Goal: Transaction & Acquisition: Purchase product/service

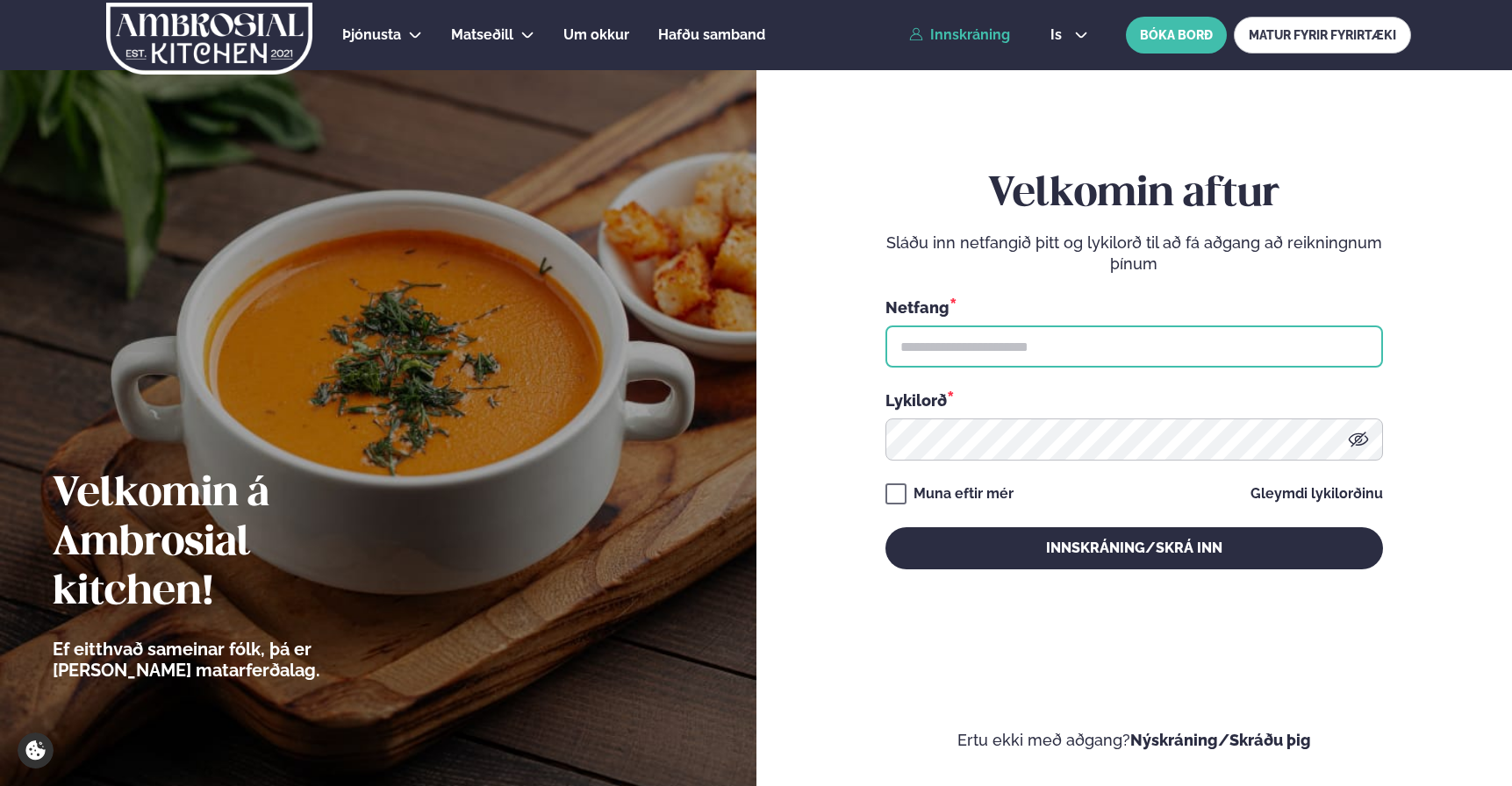
click at [1101, 334] on input "text" at bounding box center [1134, 346] width 497 height 42
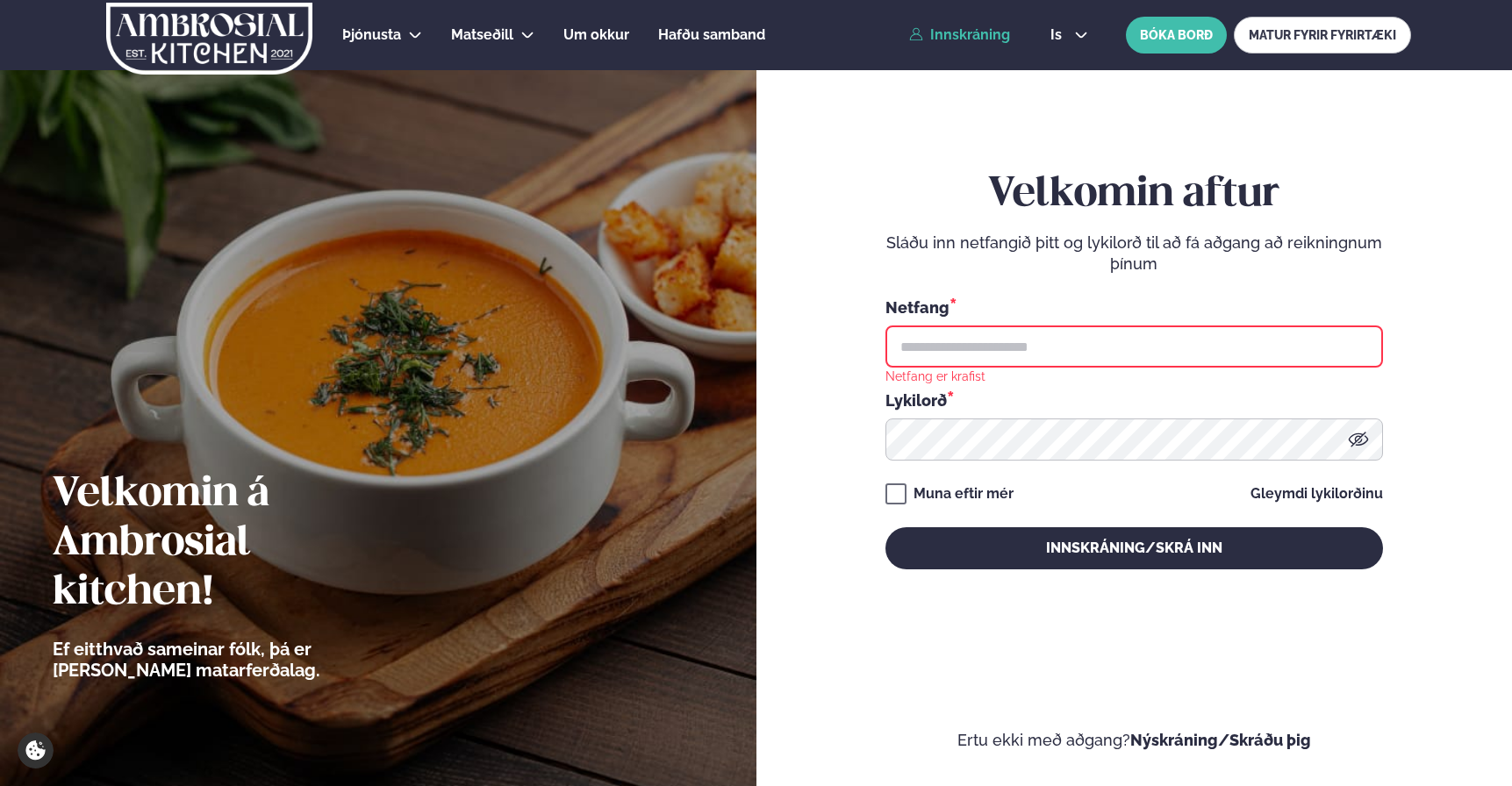
type input "**********"
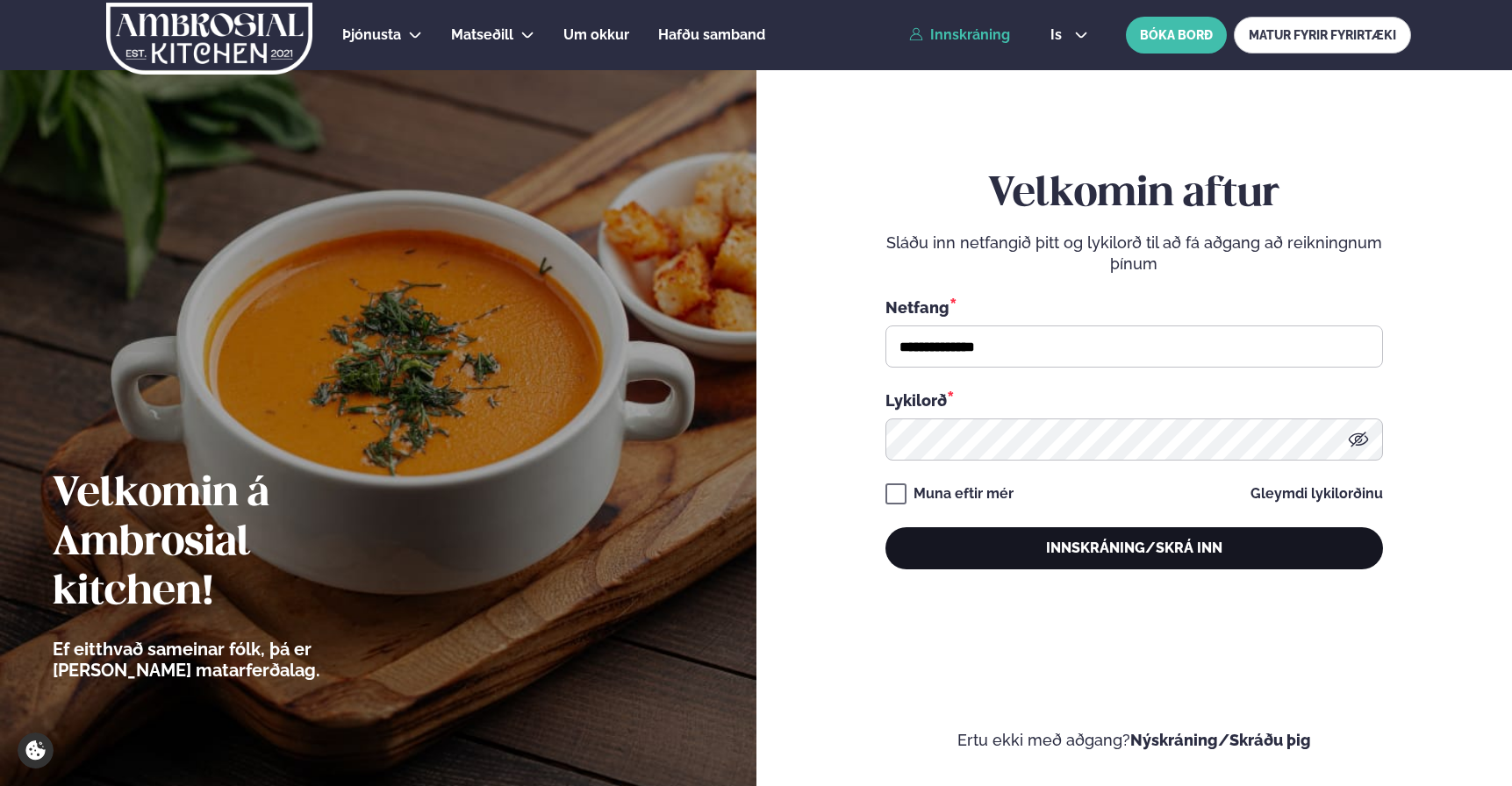
click at [1070, 547] on button "Innskráning/Skrá inn" at bounding box center [1134, 548] width 497 height 42
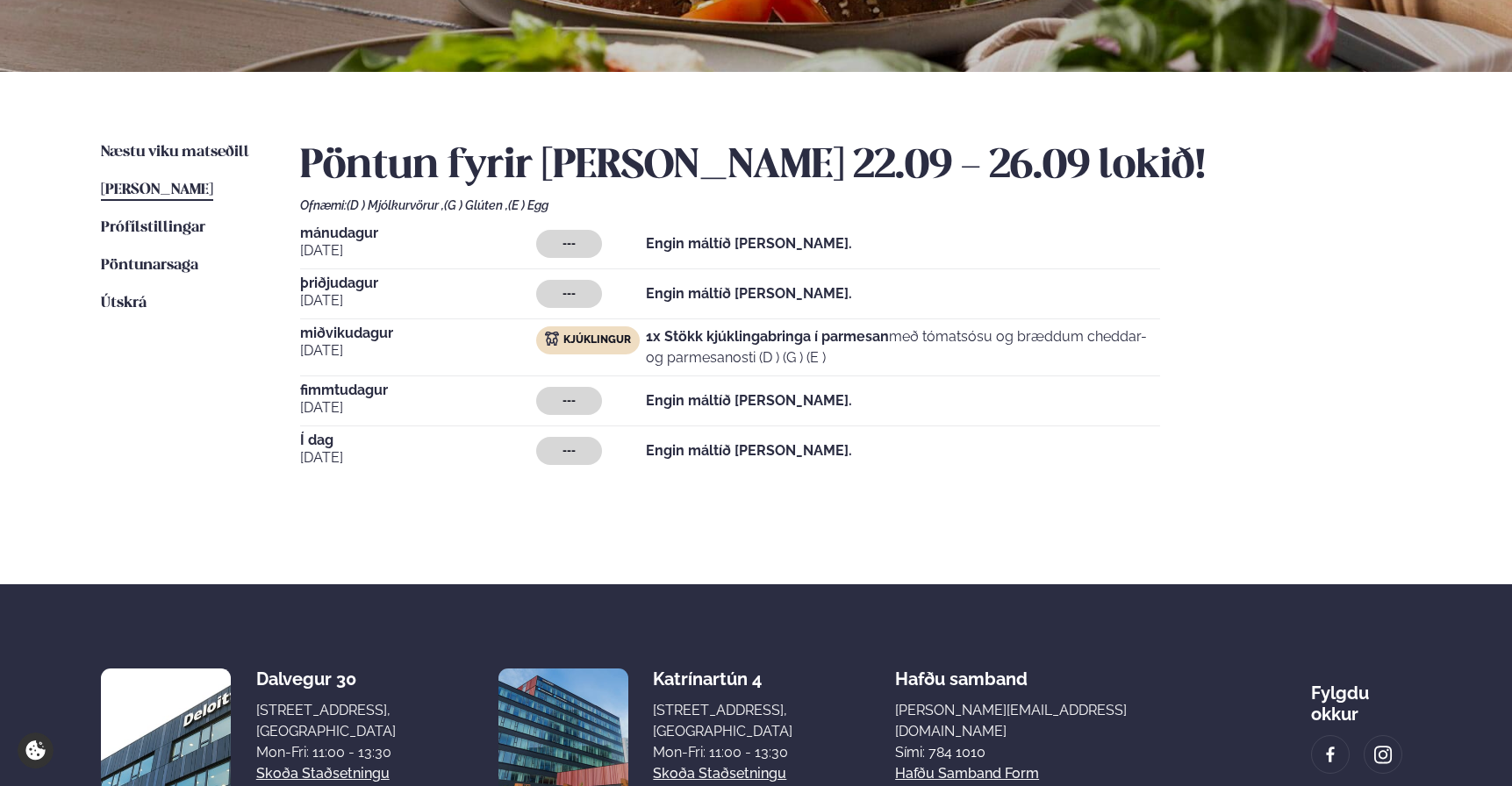
scroll to position [467, 0]
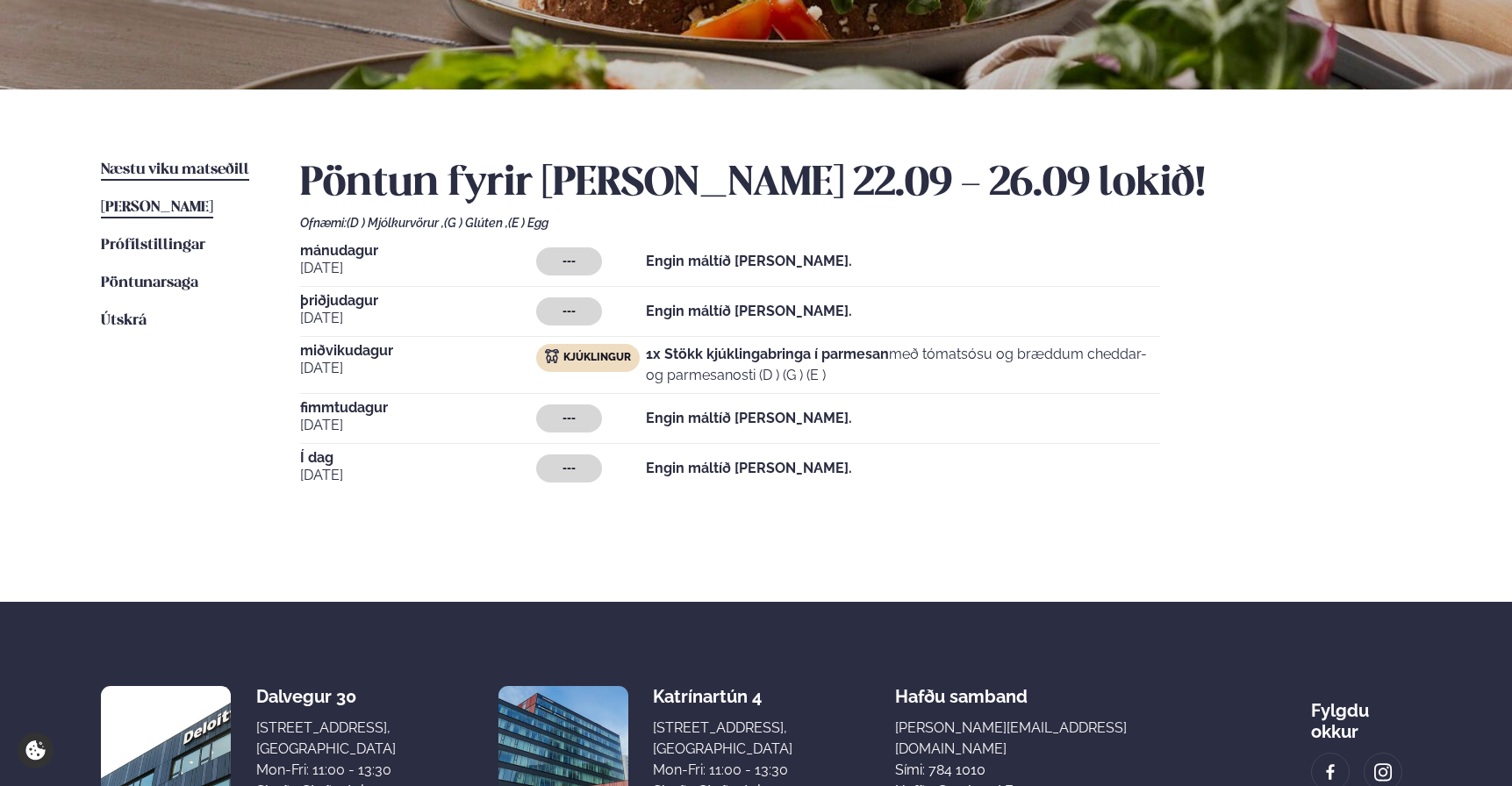
click at [153, 175] on span "Næstu viku matseðill" at bounding box center [174, 169] width 148 height 15
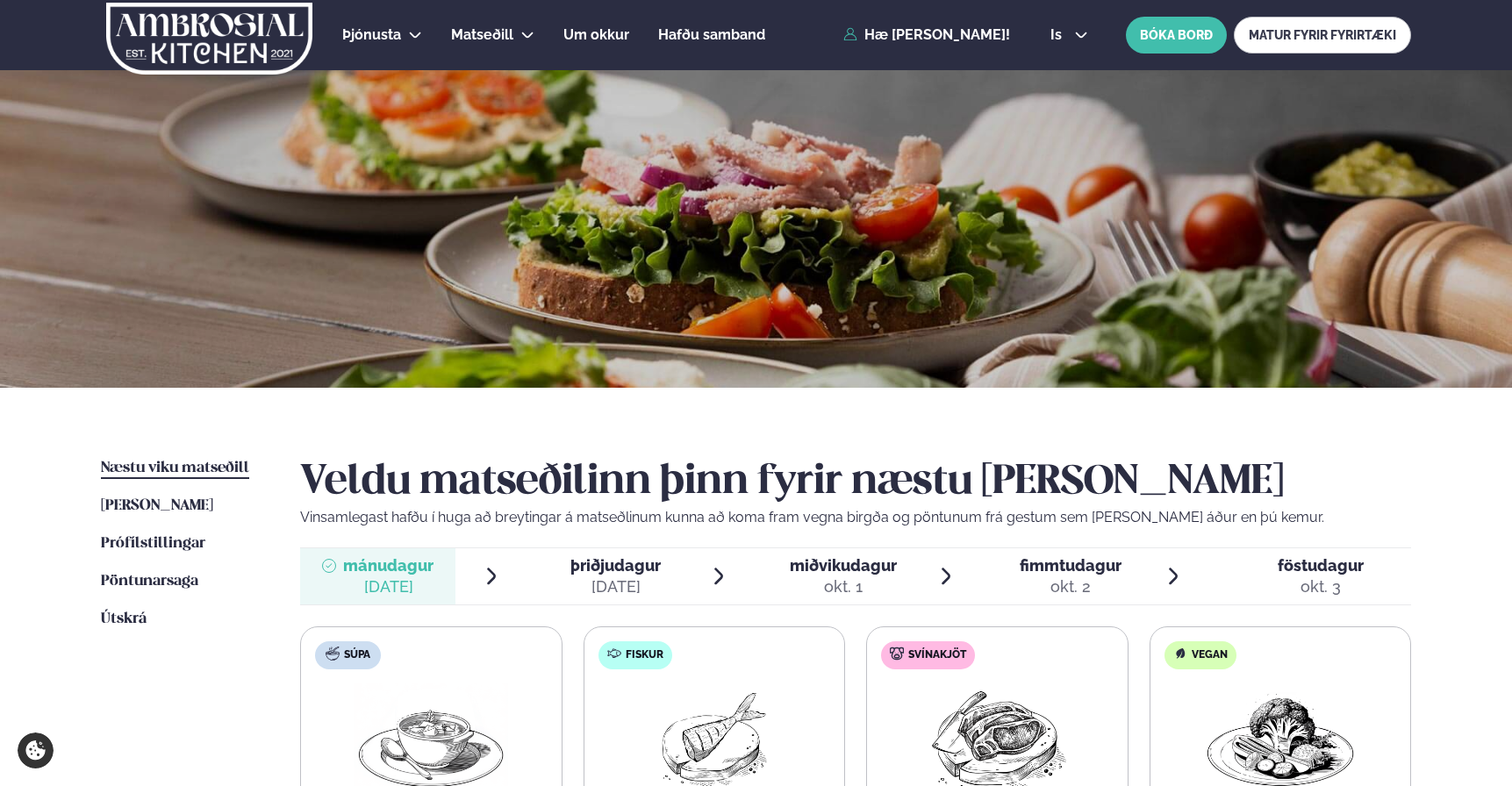
scroll to position [157, 0]
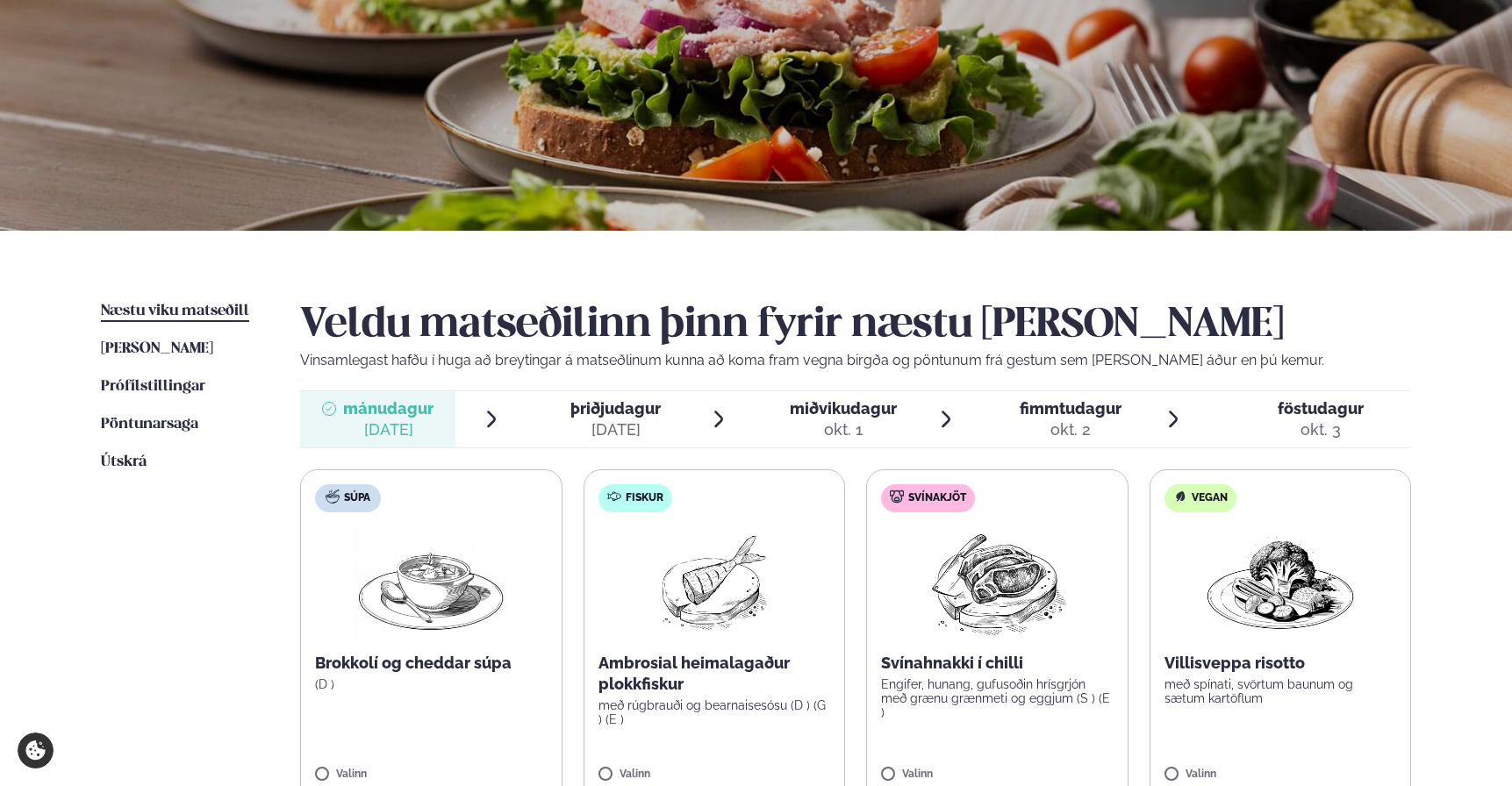
click at [183, 360] on ul "Næstu [PERSON_NAME] matseðill Næsta vika [PERSON_NAME] matseðill [PERSON_NAME] …" at bounding box center [182, 602] width 164 height 603
click at [170, 352] on span "[PERSON_NAME]" at bounding box center [156, 348] width 112 height 15
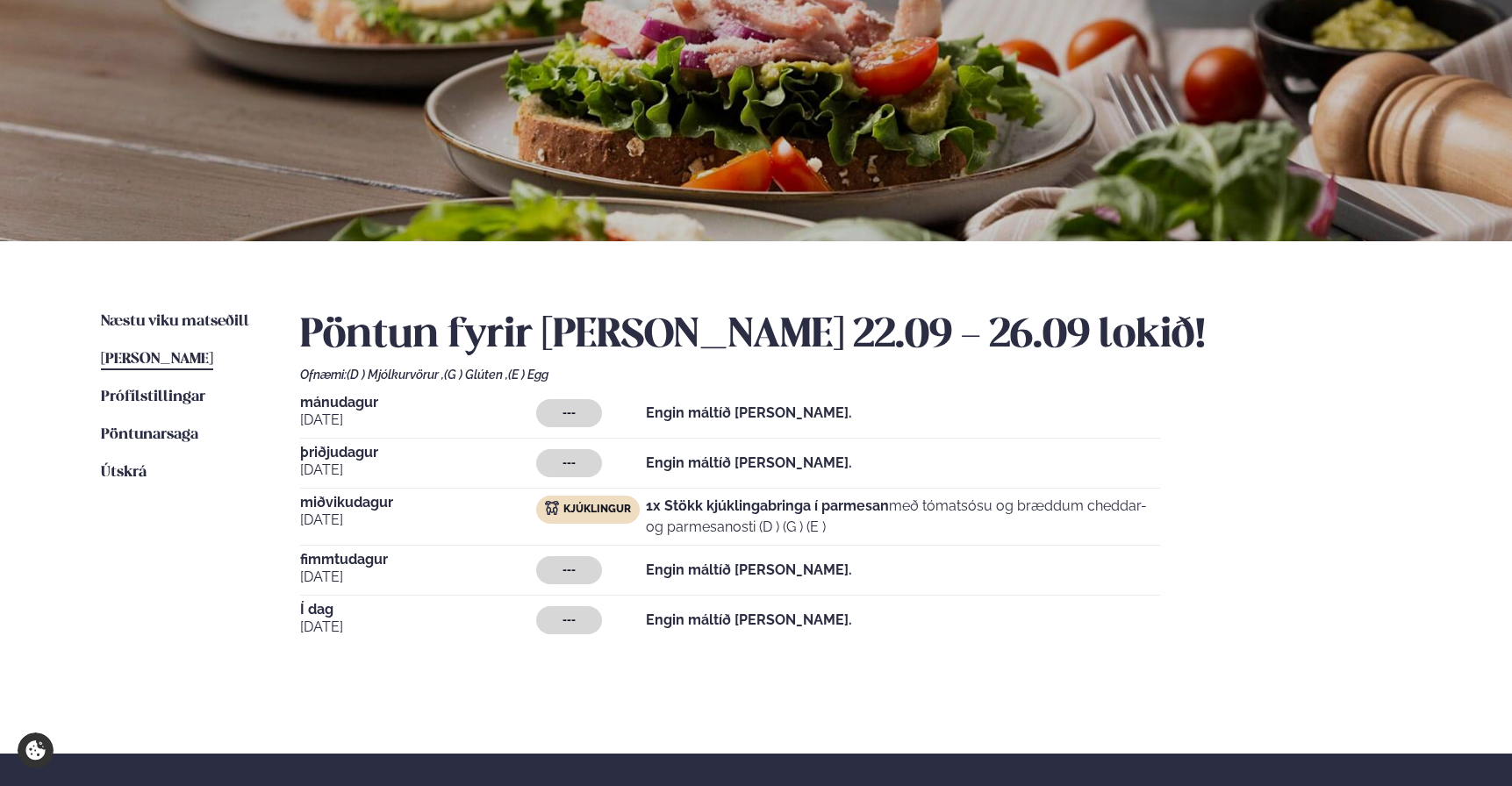
scroll to position [262, 0]
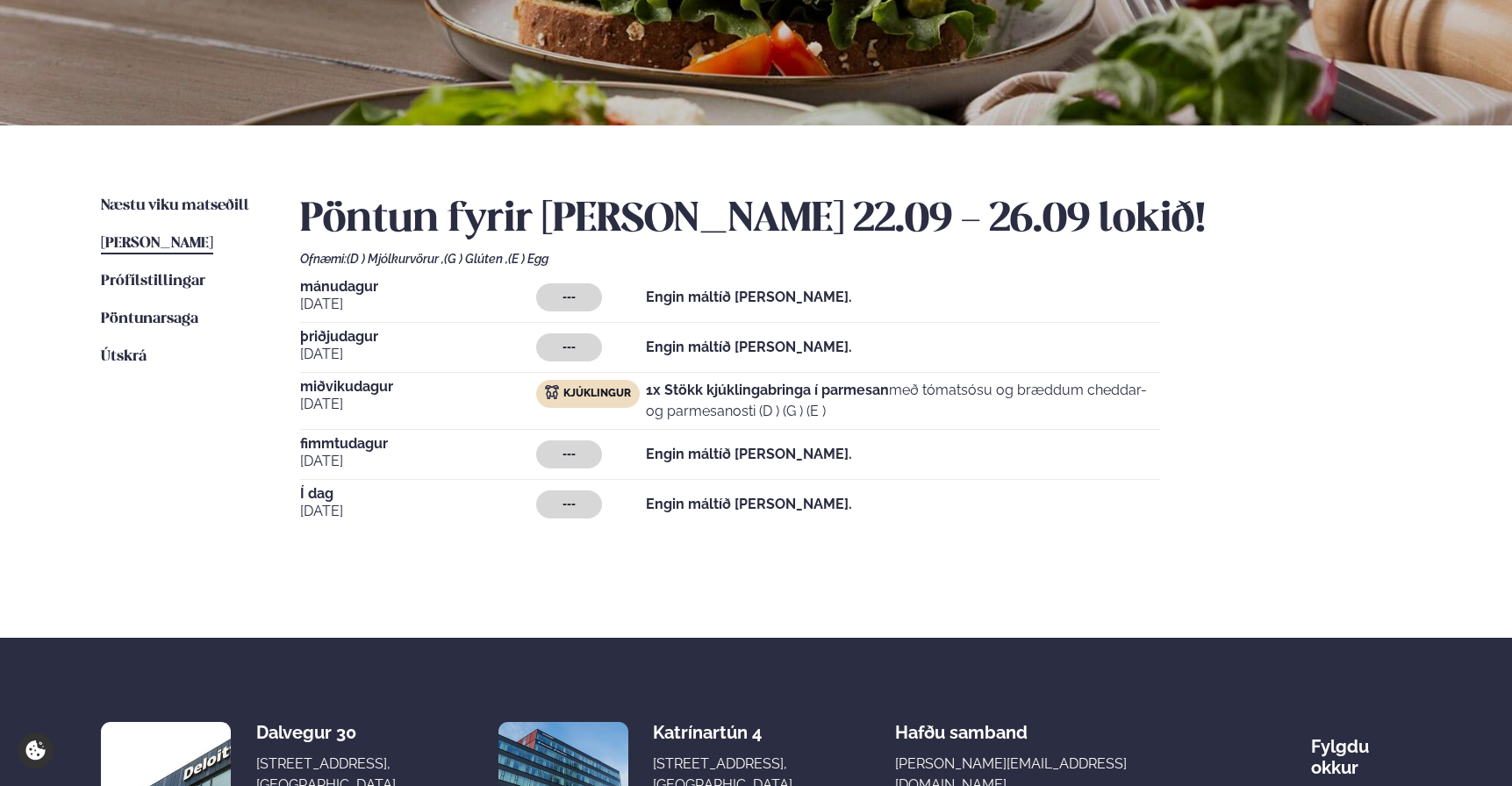
click at [302, 497] on span "Í dag" at bounding box center [418, 494] width 236 height 14
click at [152, 219] on ul "Næstu [PERSON_NAME] matseðill Næsta vika [PERSON_NAME] matseðill [PERSON_NAME] …" at bounding box center [182, 385] width 164 height 379
click at [178, 247] on span "[PERSON_NAME]" at bounding box center [156, 242] width 112 height 15
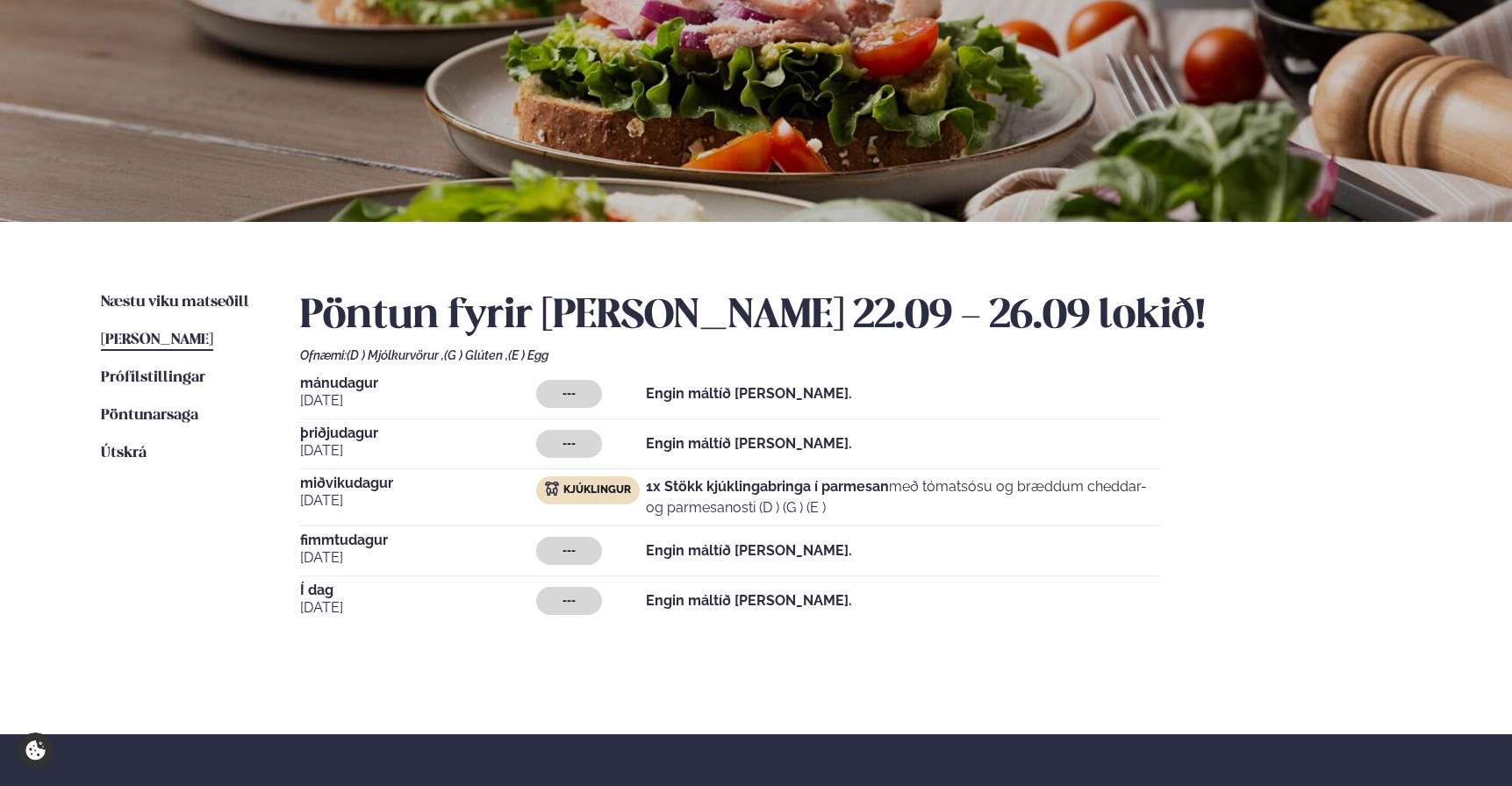
scroll to position [0, 0]
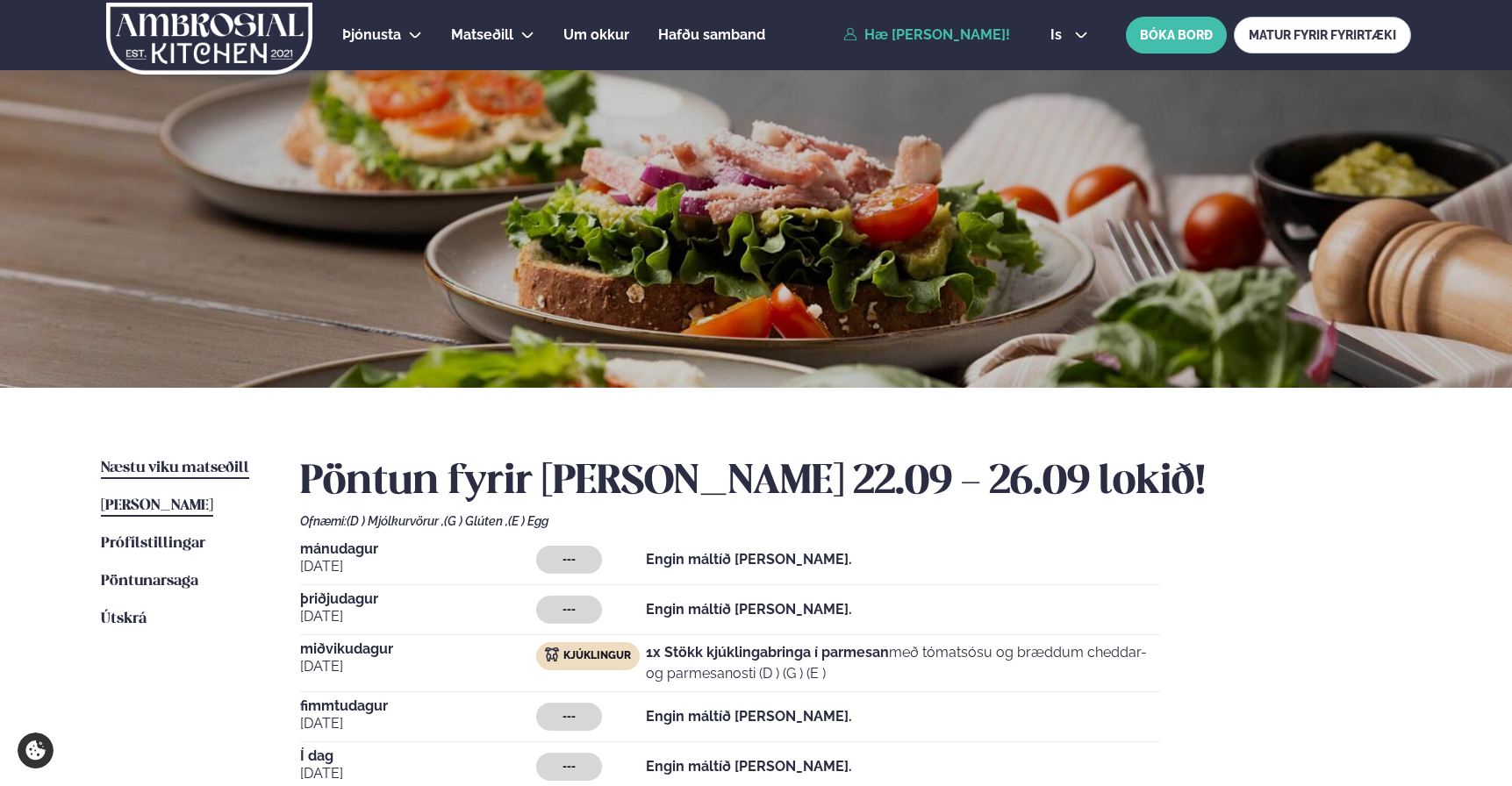
click at [198, 459] on link "Næstu [PERSON_NAME] matseðill Næsta vika" at bounding box center [174, 468] width 148 height 21
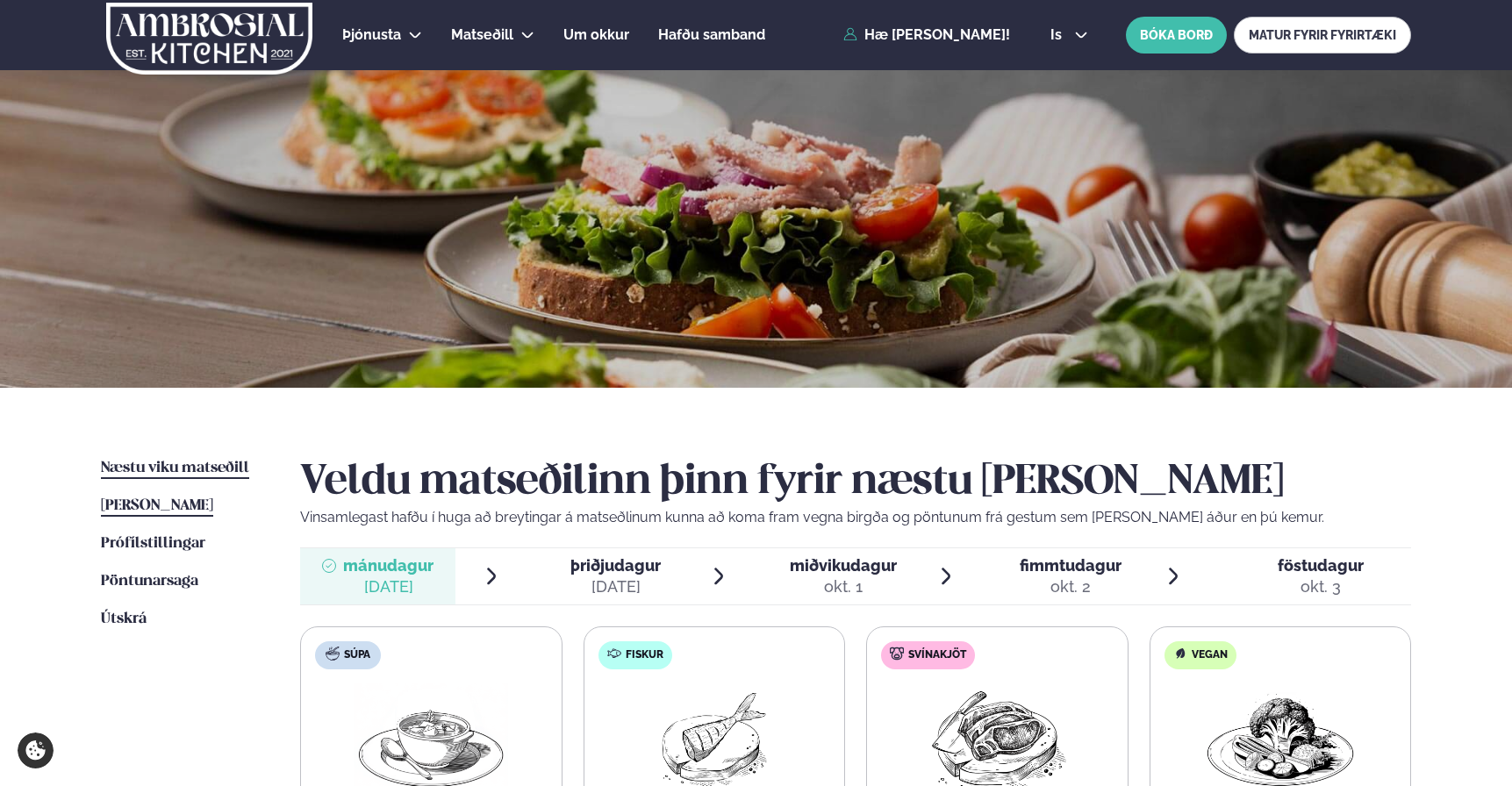
click at [150, 503] on span "[PERSON_NAME]" at bounding box center [156, 505] width 112 height 15
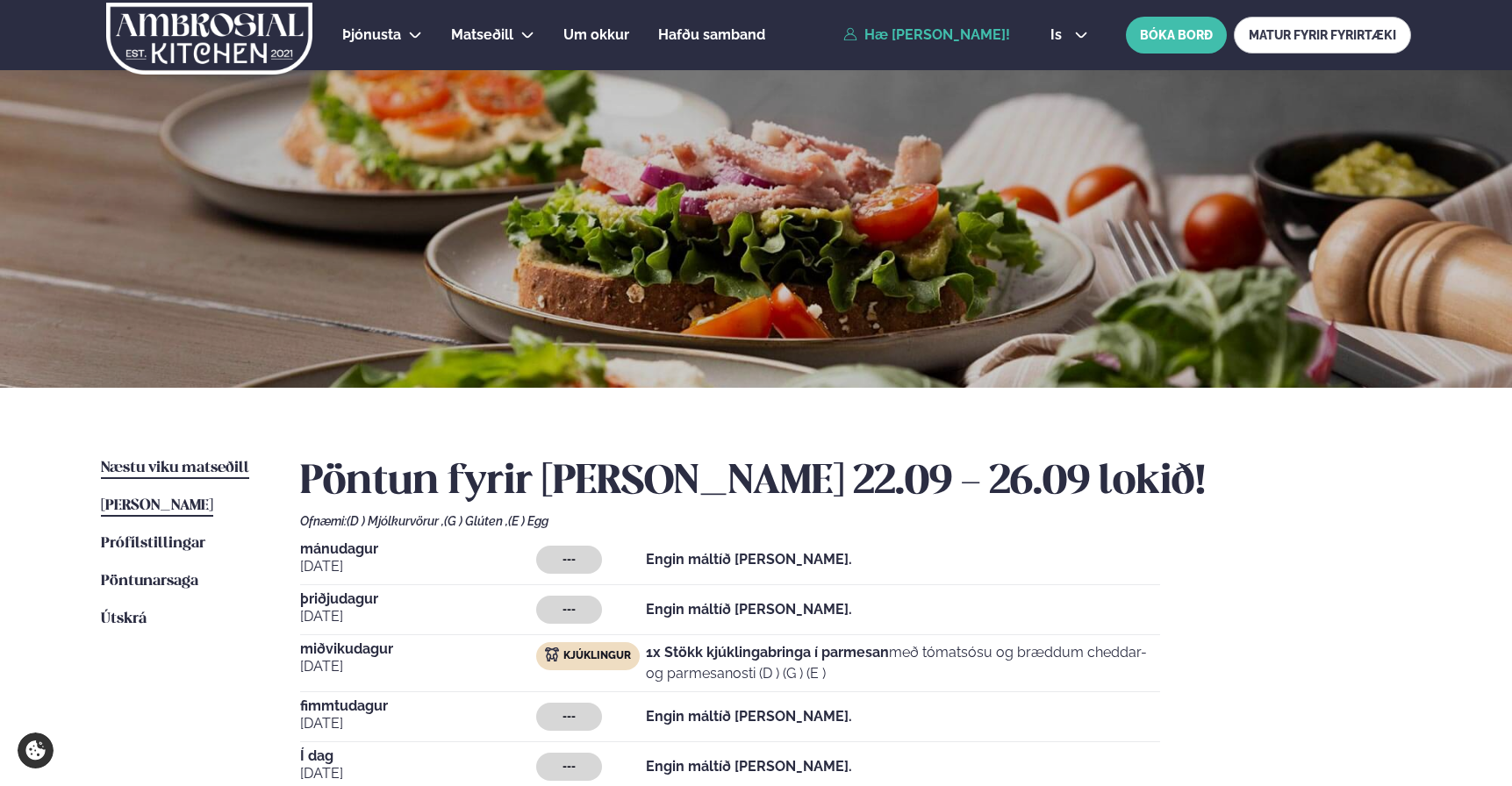
click at [205, 469] on span "Næstu viku matseðill" at bounding box center [174, 467] width 148 height 15
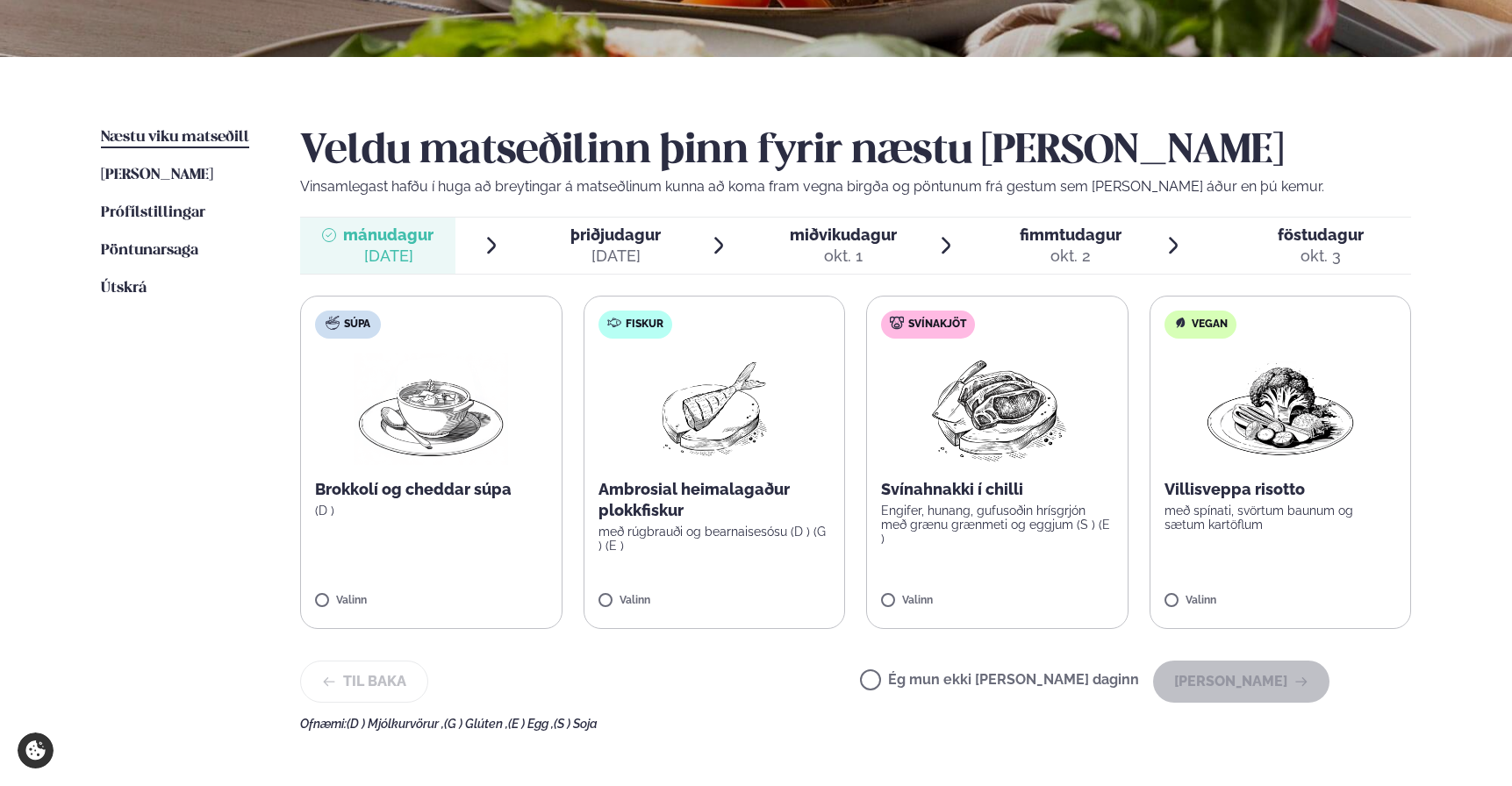
scroll to position [336, 0]
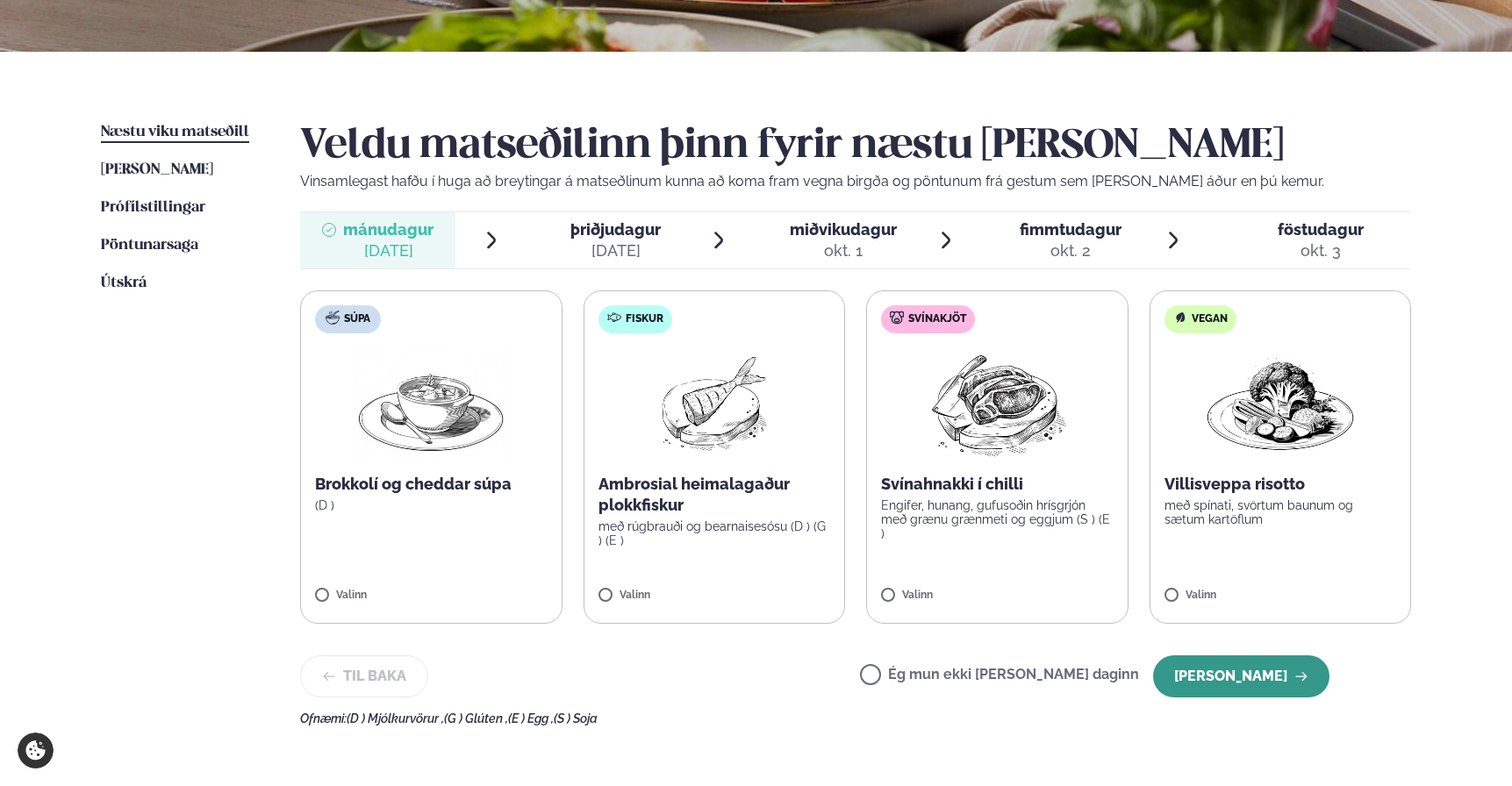
click at [1265, 680] on button "[PERSON_NAME]" at bounding box center [1241, 676] width 176 height 42
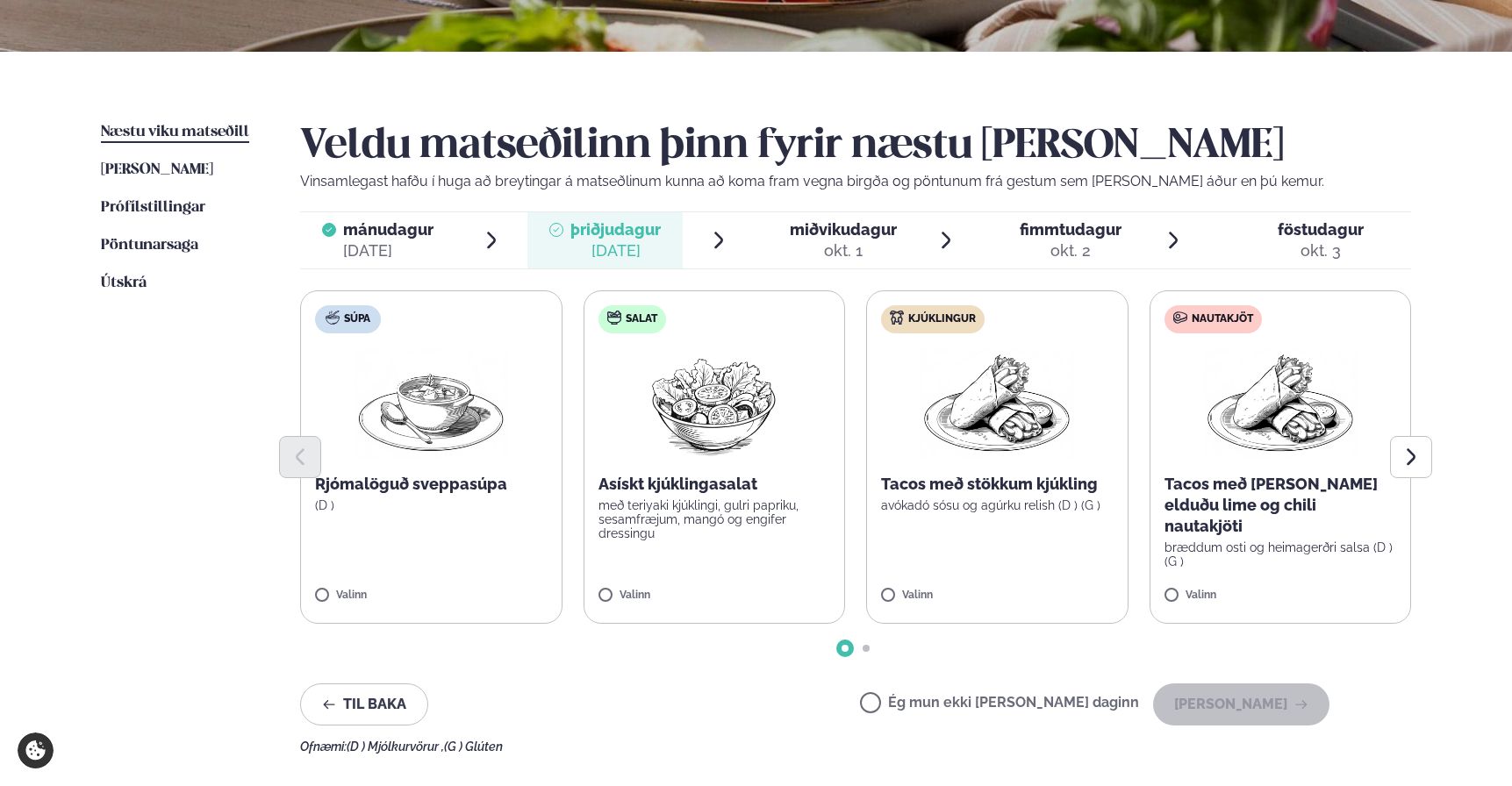
click at [762, 724] on div "Til baka Ég mun ekki [PERSON_NAME] daginn [PERSON_NAME]" at bounding box center [814, 705] width 1029 height 42
click at [945, 577] on label "Kjúklingur Tacos með stökkum kjúkling avókadó sósu og agúrku relish (D ) (G ) V…" at bounding box center [997, 456] width 262 height 333
click at [1262, 707] on button "[PERSON_NAME]" at bounding box center [1241, 705] width 176 height 42
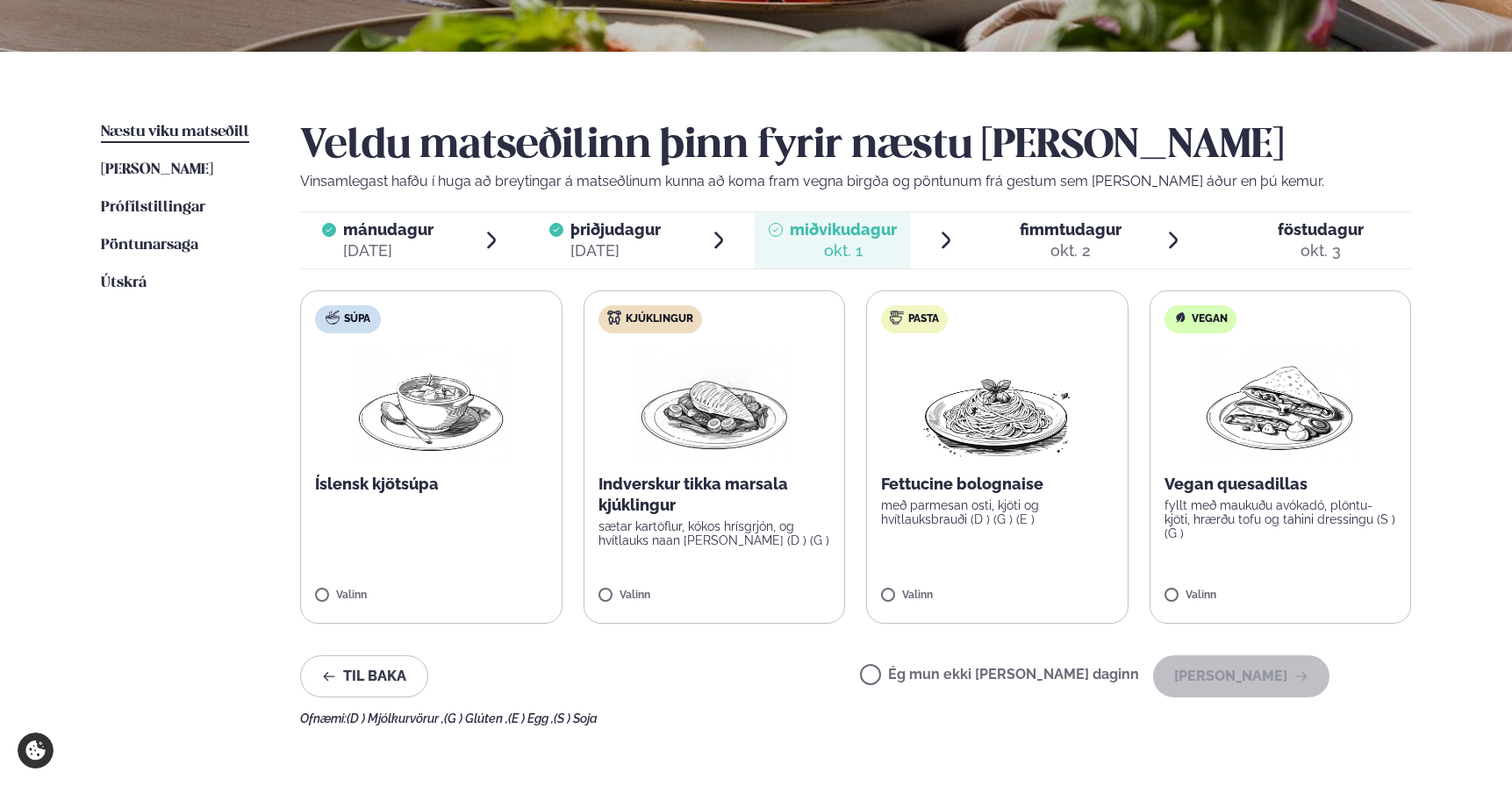
click at [737, 584] on label "Kjúklingur Indverskur tikka marsala kjúklingur sætar kartöflur, kókos hrísgrjón…" at bounding box center [715, 456] width 262 height 333
click at [1274, 676] on button "[PERSON_NAME]" at bounding box center [1241, 676] width 176 height 42
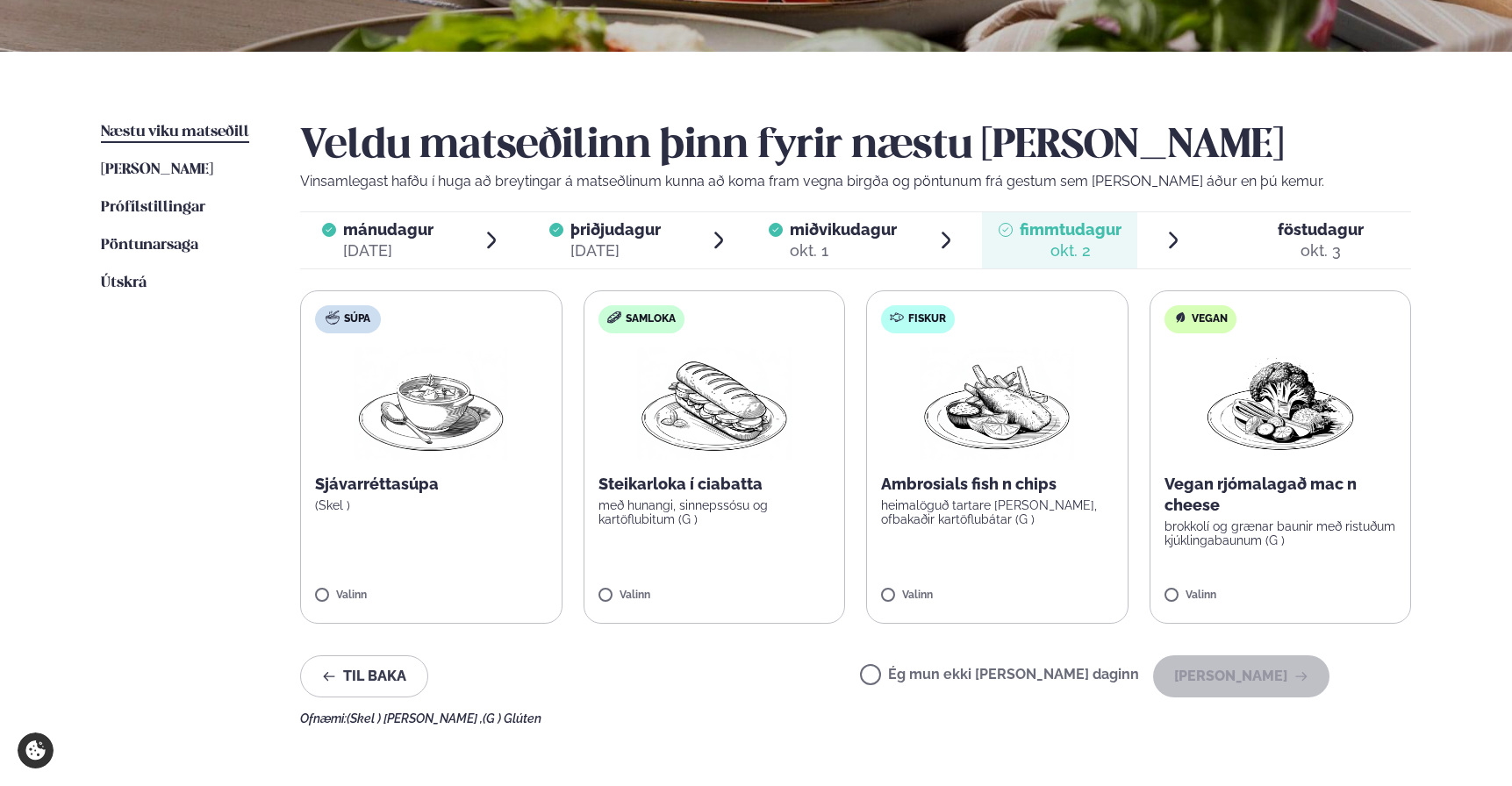
click at [995, 586] on label "Fiskur Ambrosials fish n chips heimalöguð tartare [PERSON_NAME], ofbakaðir kart…" at bounding box center [997, 456] width 262 height 333
click at [1232, 676] on button "[PERSON_NAME]" at bounding box center [1241, 676] width 176 height 42
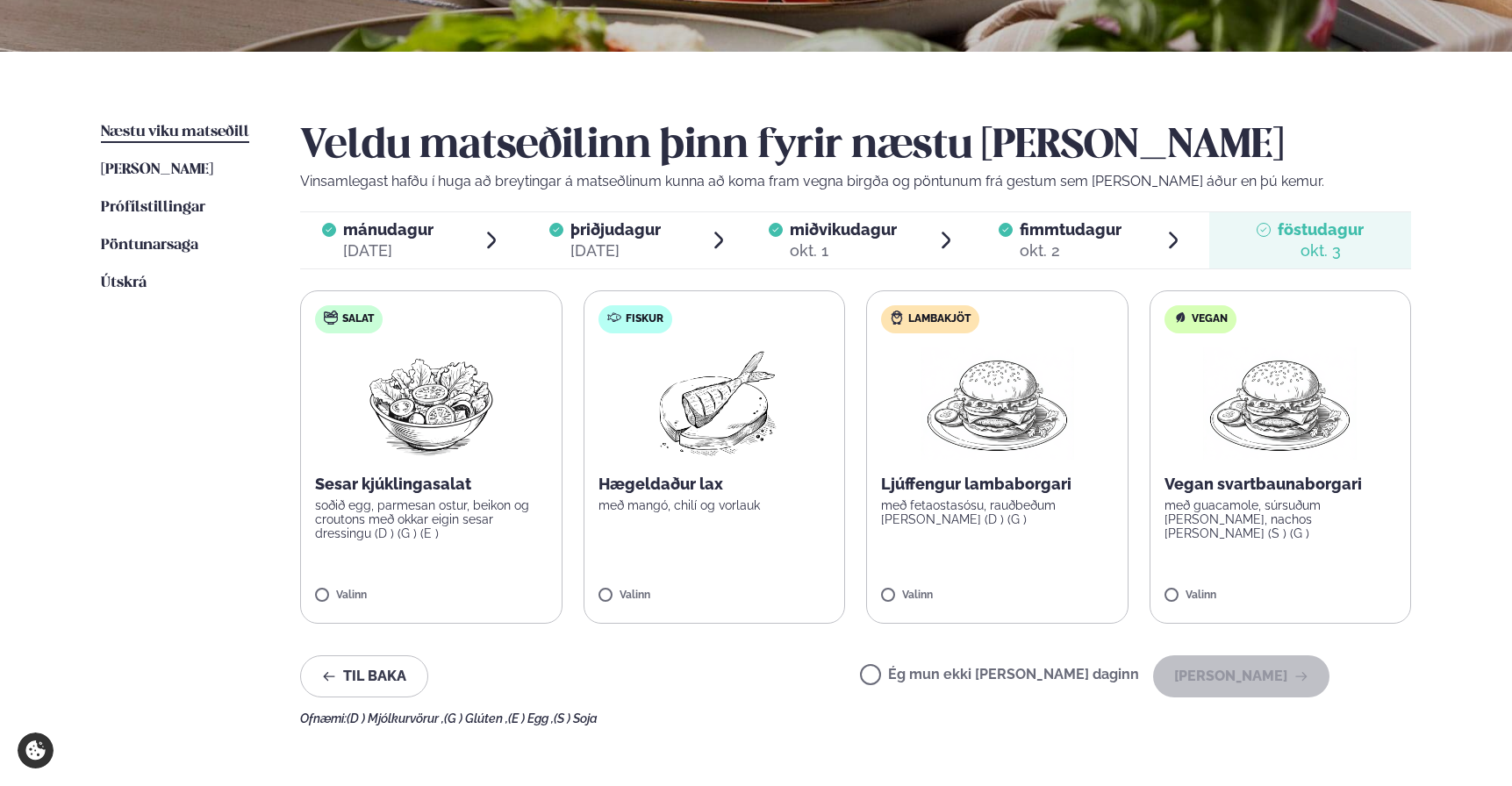
click at [348, 245] on div "[DATE]" at bounding box center [388, 250] width 90 height 21
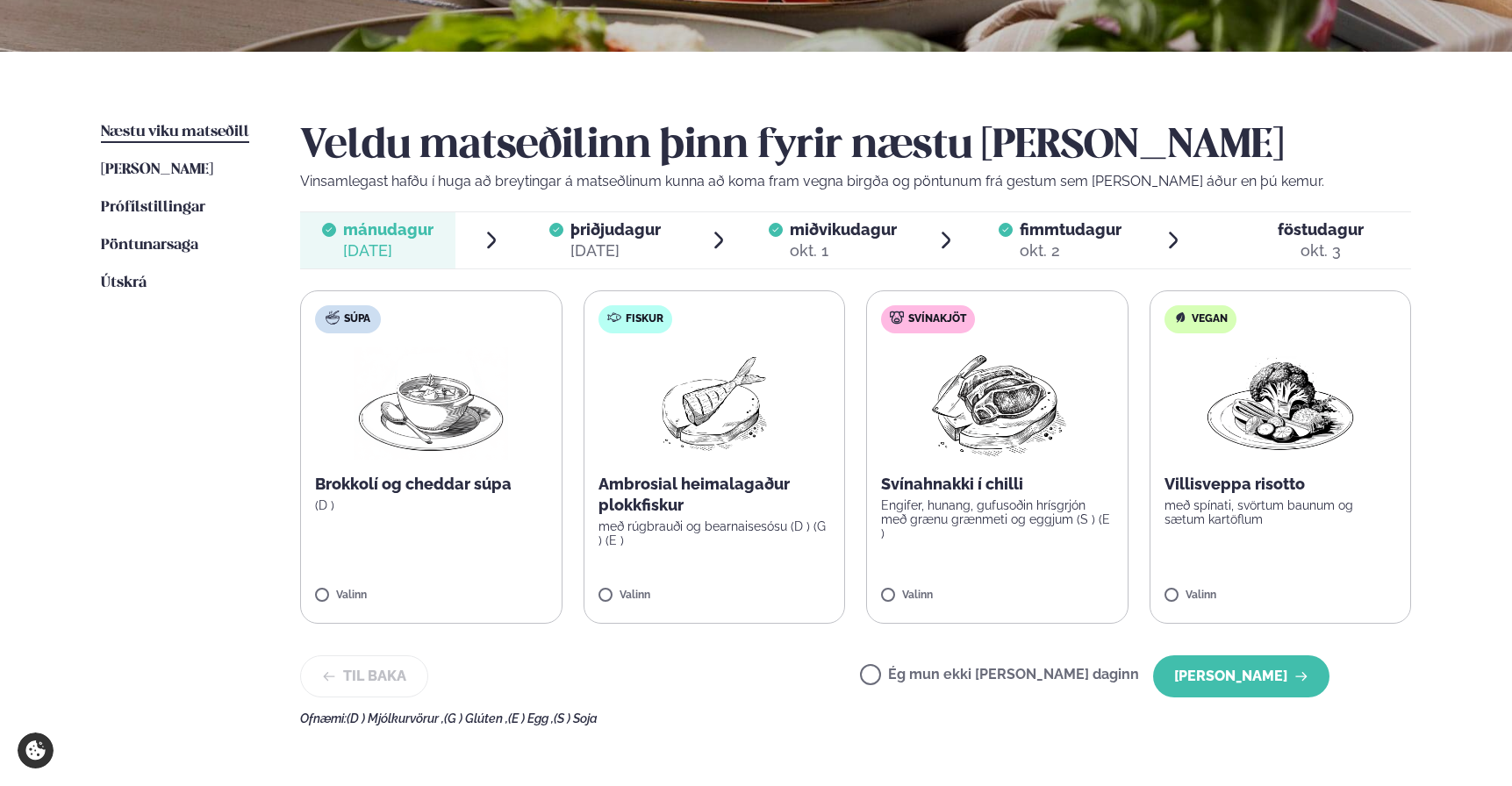
click at [623, 242] on div "[DATE]" at bounding box center [615, 250] width 90 height 21
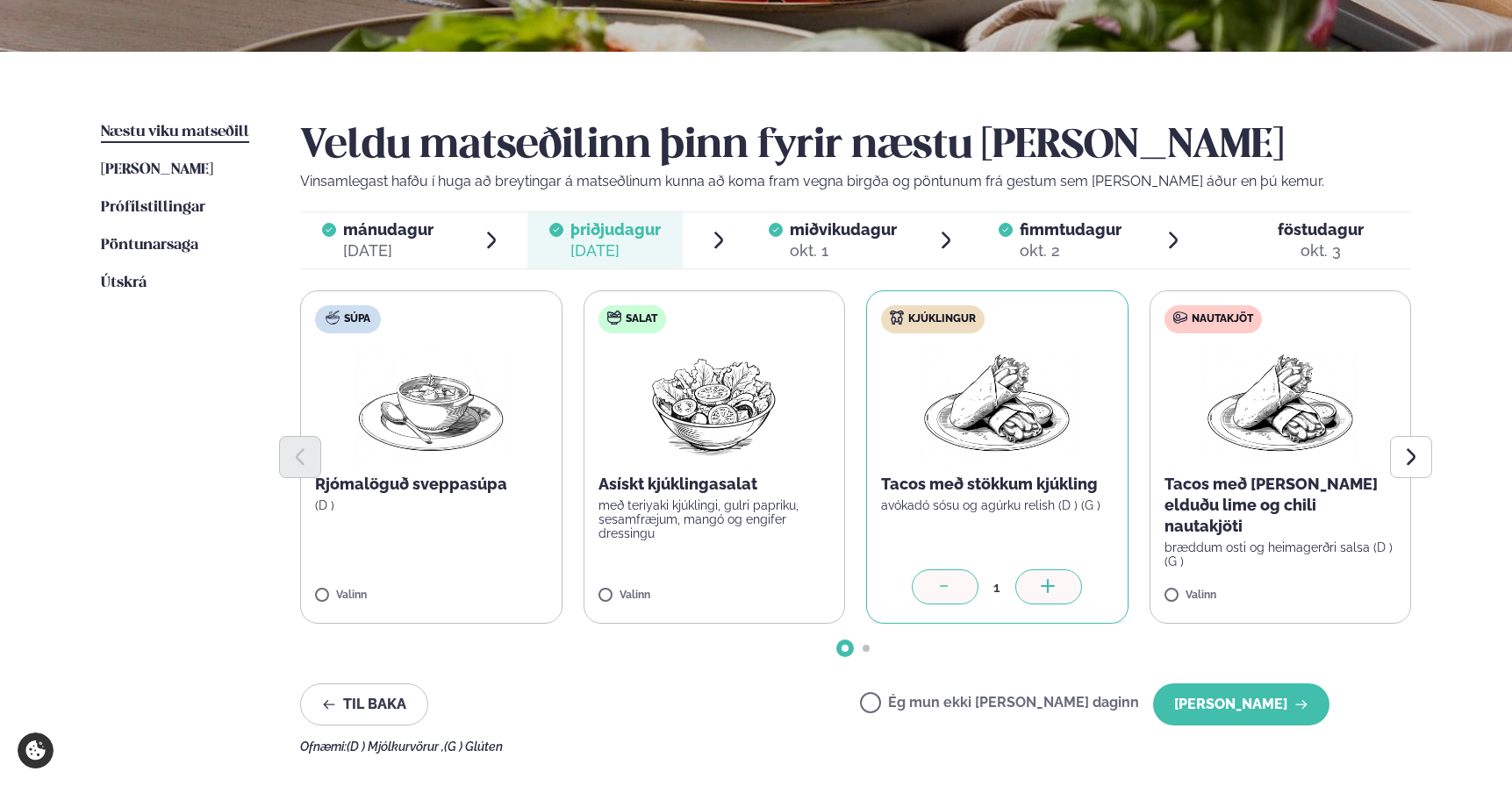
click at [868, 245] on div "okt. 1" at bounding box center [843, 250] width 107 height 21
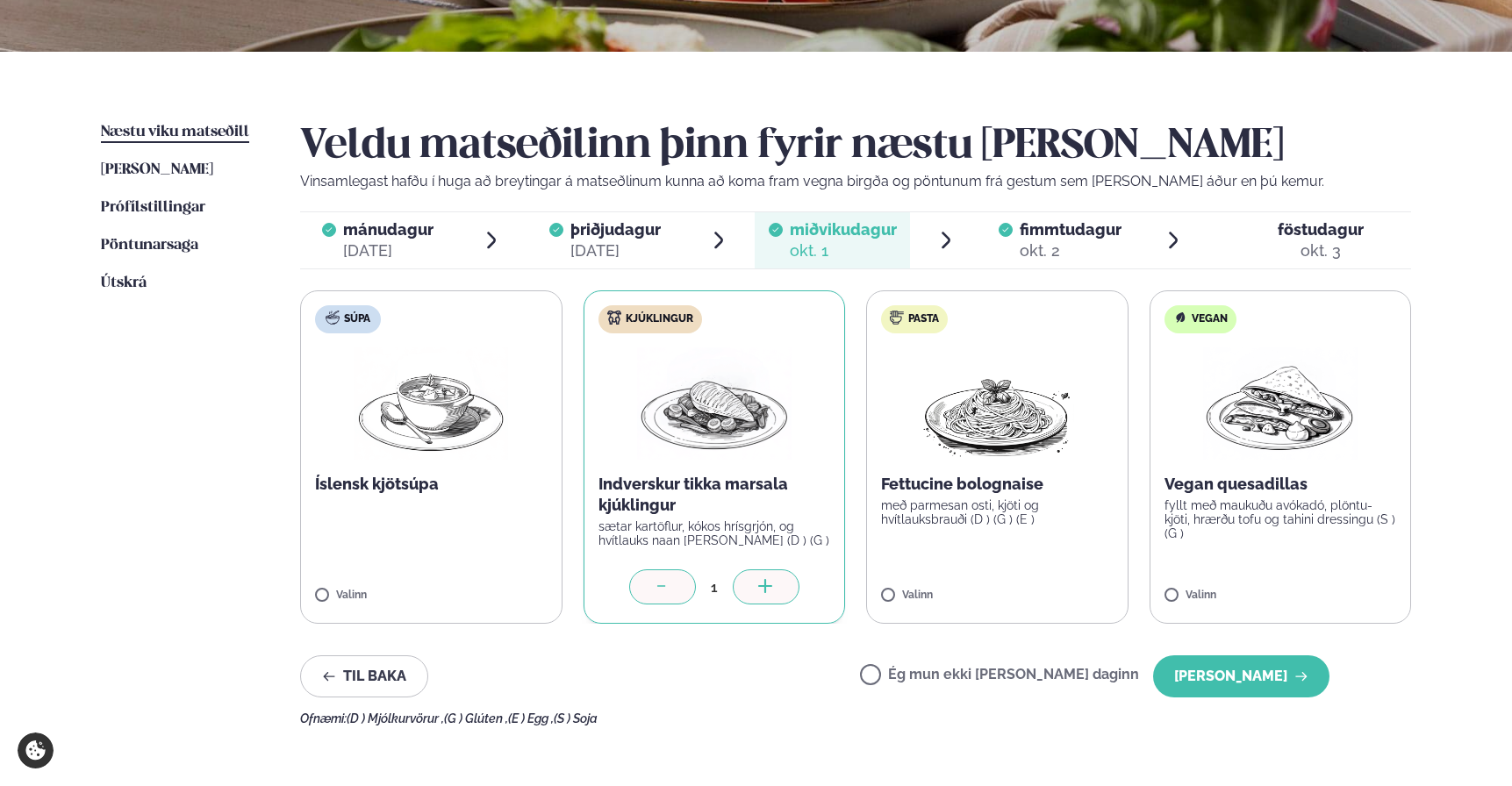
click at [1052, 249] on div "okt. 2" at bounding box center [1071, 250] width 101 height 21
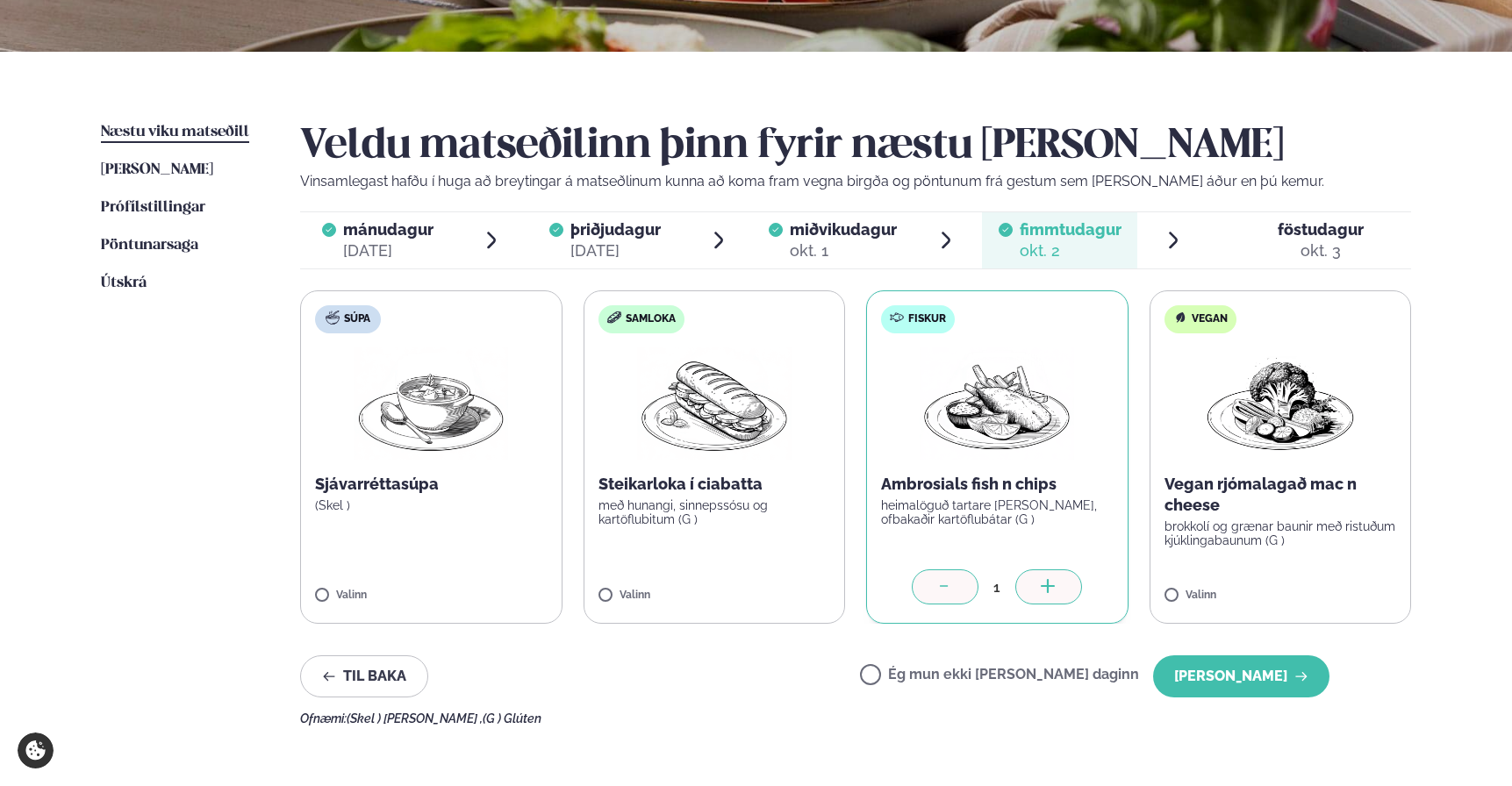
click at [1271, 259] on span "föstudagur fös. [DATE]" at bounding box center [1309, 240] width 202 height 56
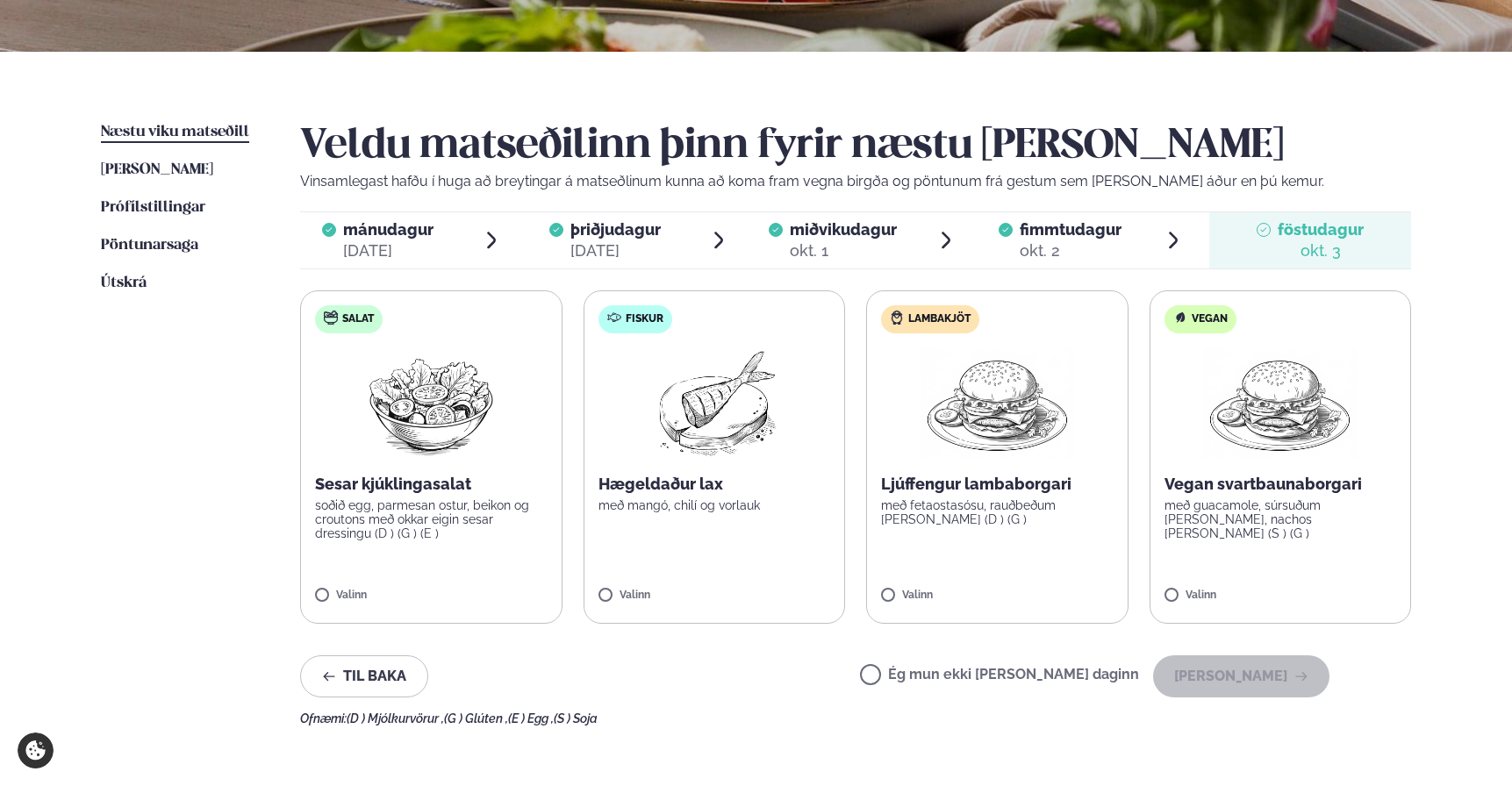
click at [1042, 600] on div "Valinn" at bounding box center [997, 596] width 233 height 15
click at [1260, 686] on button "[PERSON_NAME]" at bounding box center [1241, 676] width 176 height 42
